Goal: Task Accomplishment & Management: Use online tool/utility

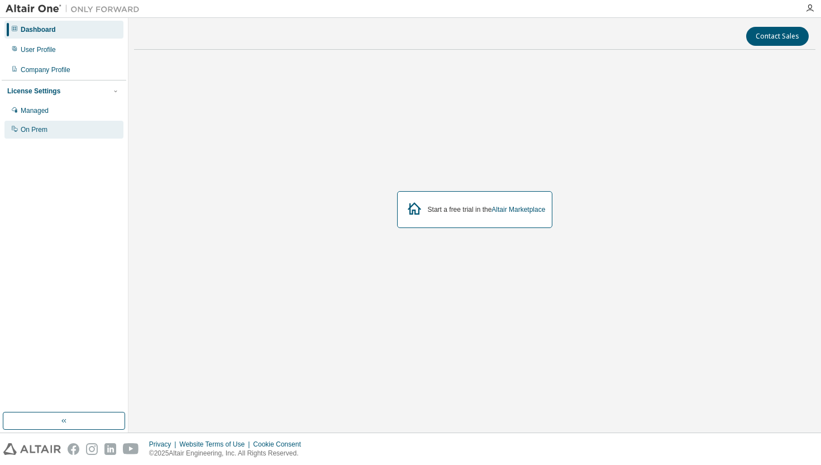
click at [39, 130] on div "On Prem" at bounding box center [34, 129] width 27 height 9
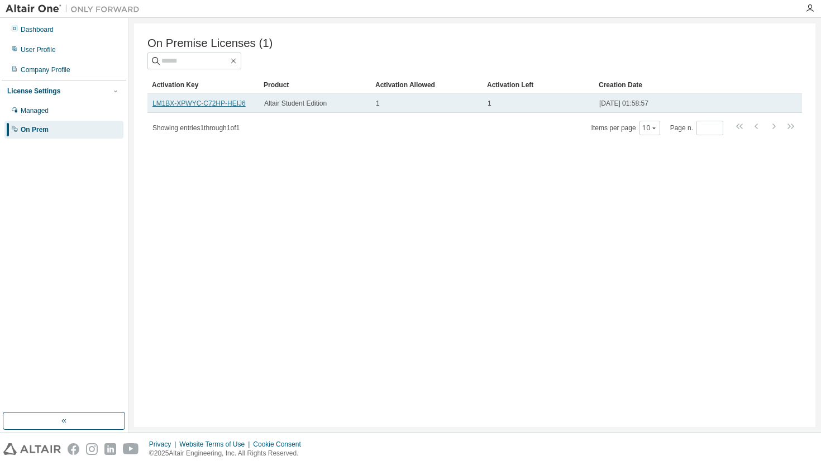
click at [217, 106] on link "LM1BX-XPWYC-C72HP-HEIJ6" at bounding box center [199, 103] width 93 height 8
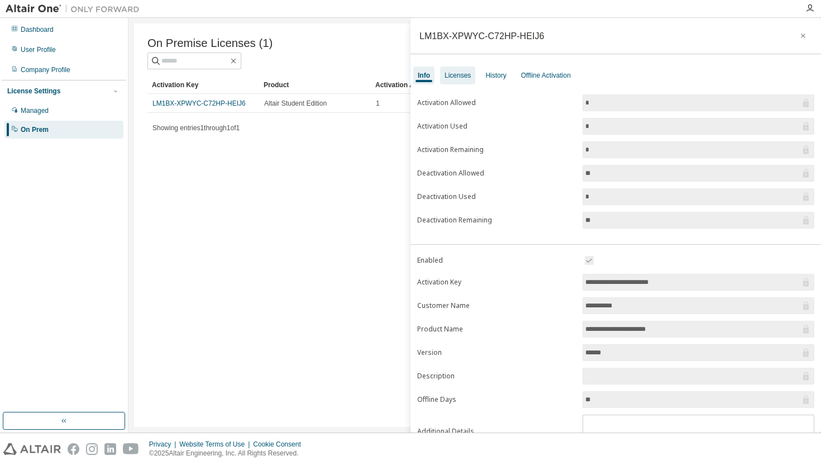
click at [453, 79] on div "Licenses" at bounding box center [458, 75] width 26 height 9
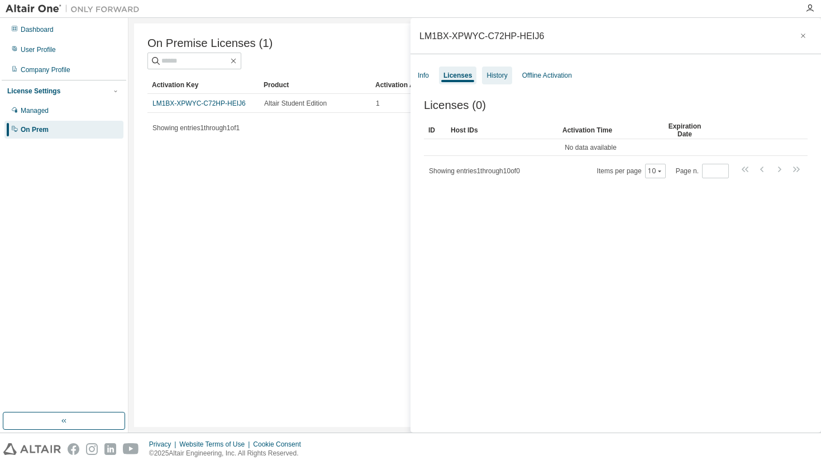
click at [499, 72] on div "History" at bounding box center [497, 75] width 21 height 9
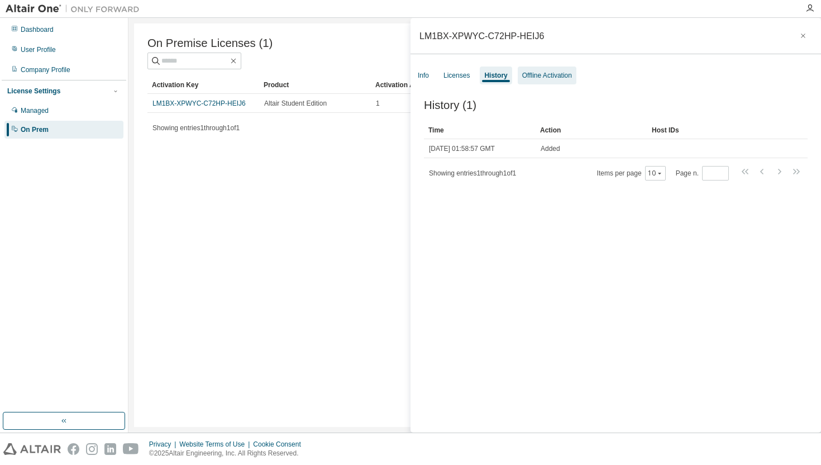
click at [542, 77] on div "Offline Activation" at bounding box center [547, 75] width 50 height 9
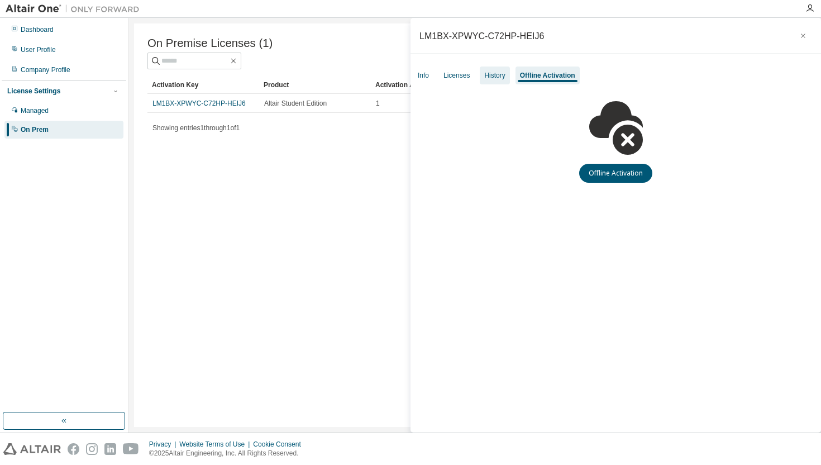
click at [498, 74] on div "History" at bounding box center [494, 75] width 21 height 9
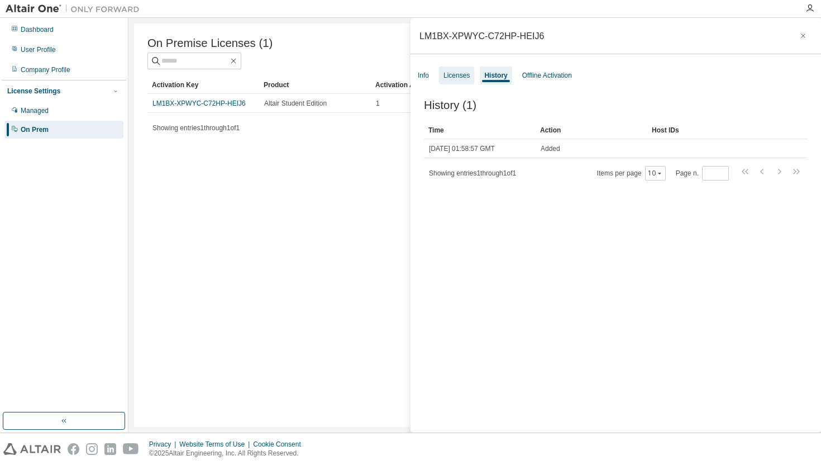
click at [465, 74] on div "Licenses" at bounding box center [457, 75] width 26 height 9
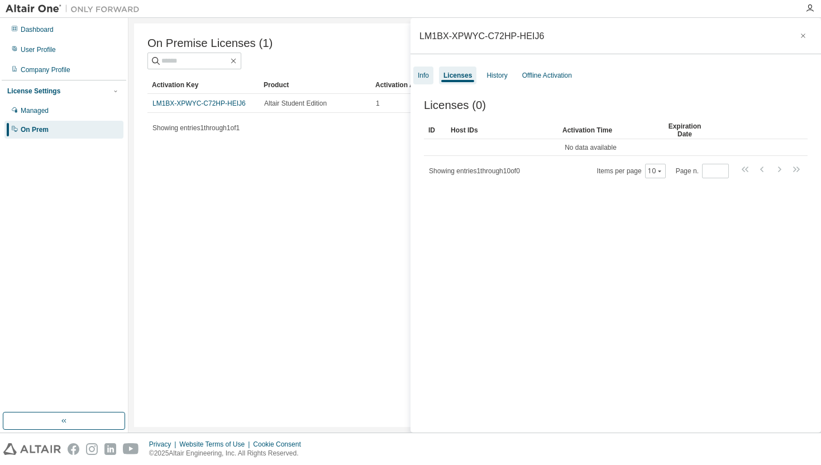
click at [427, 75] on div "Info" at bounding box center [423, 75] width 11 height 9
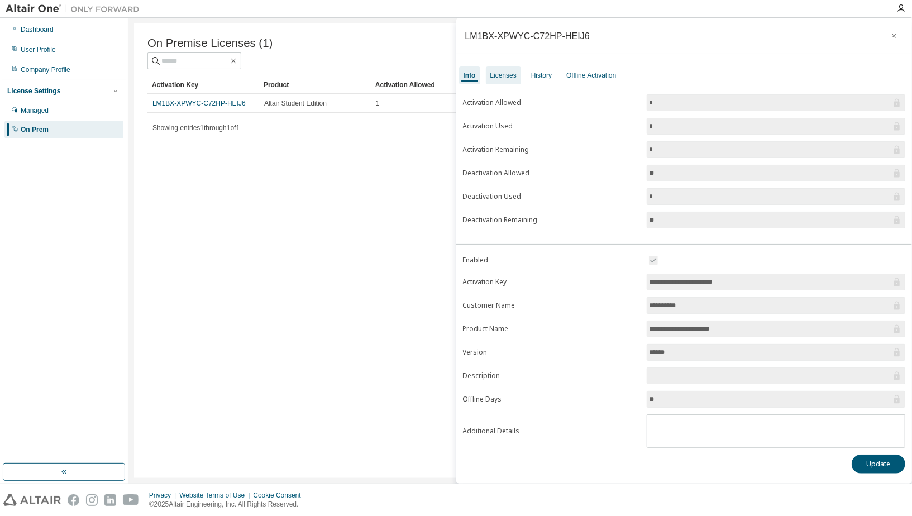
click at [501, 79] on div "Licenses" at bounding box center [503, 75] width 26 height 9
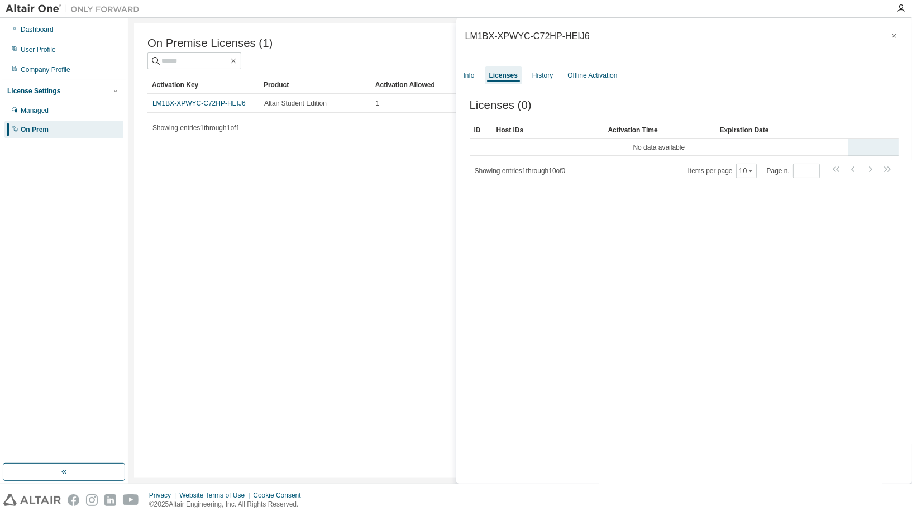
click at [821, 147] on tr "No data available" at bounding box center [685, 147] width 430 height 17
click at [683, 146] on td "No data available" at bounding box center [659, 147] width 379 height 17
click at [674, 231] on div "Licenses (0) Clear Load Save Save As Field Operator Value Select filter Select …" at bounding box center [684, 293] width 456 height 416
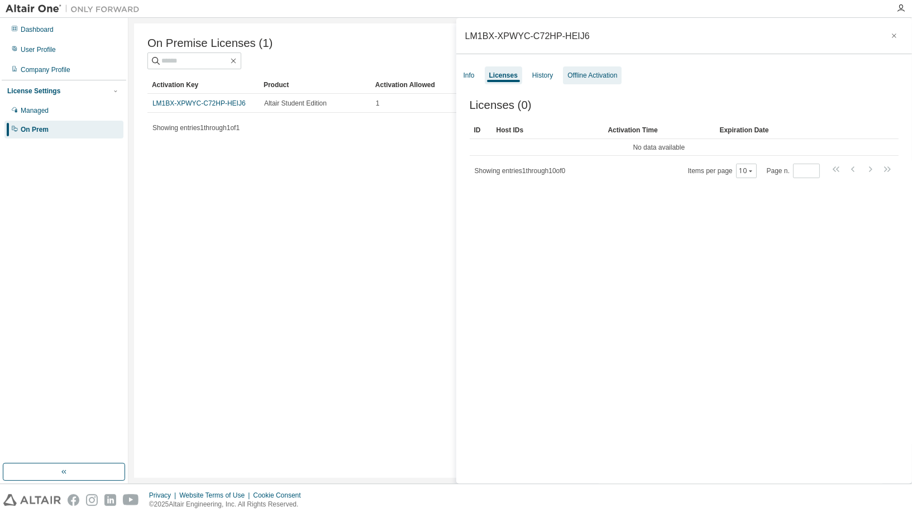
click at [607, 73] on div "Offline Activation" at bounding box center [593, 75] width 50 height 9
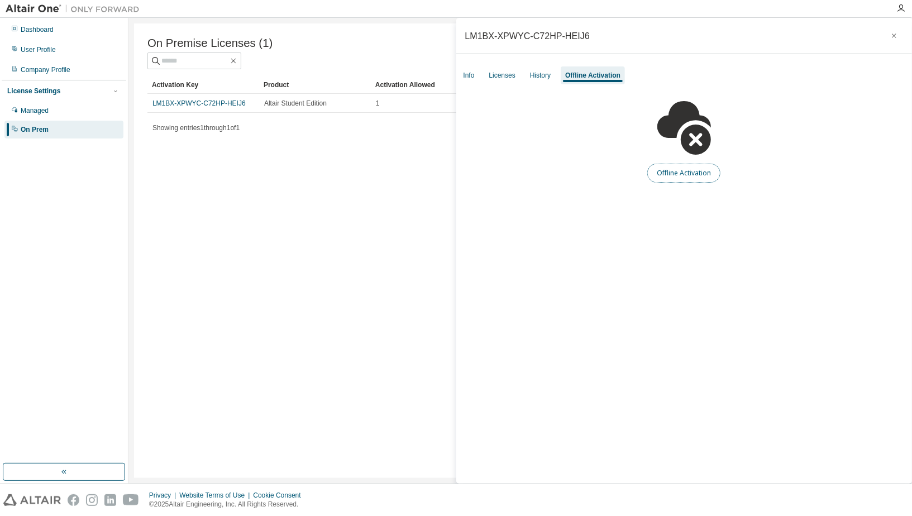
click at [668, 171] on button "Offline Activation" at bounding box center [683, 173] width 73 height 19
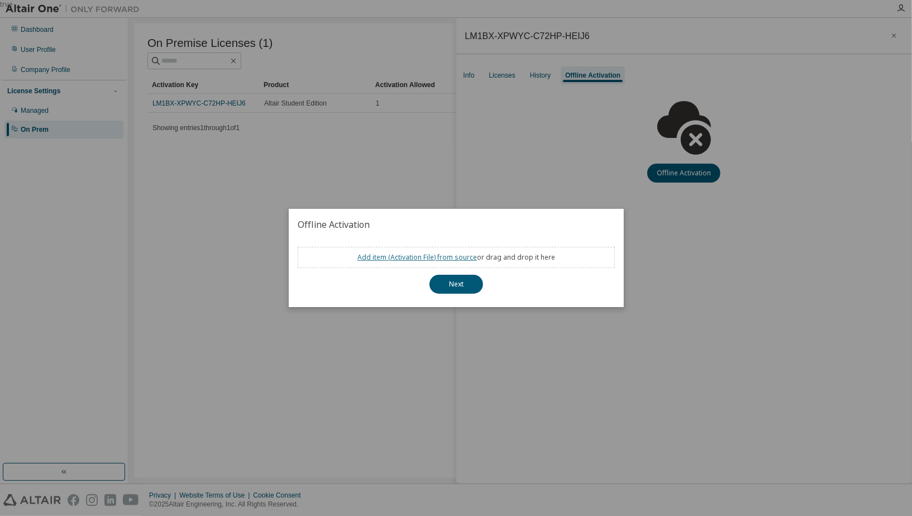
click at [397, 256] on link "Add item ( Activation File ) from source" at bounding box center [418, 256] width 120 height 9
click at [466, 285] on button "Next" at bounding box center [457, 284] width 54 height 19
click at [425, 260] on link "Add item ( Activation File ) from source" at bounding box center [418, 256] width 120 height 9
